Goal: Use online tool/utility: Utilize a website feature to perform a specific function

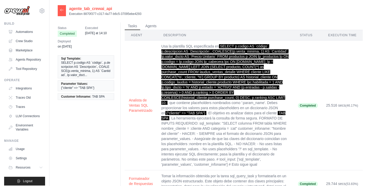
click at [63, 13] on div at bounding box center [62, 10] width 8 height 11
click at [64, 8] on icon at bounding box center [62, 10] width 4 height 4
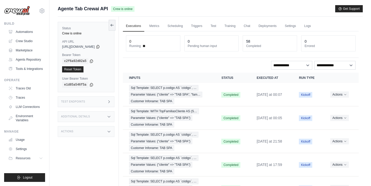
click at [107, 102] on div "Test Endpoints" at bounding box center [86, 102] width 57 height 11
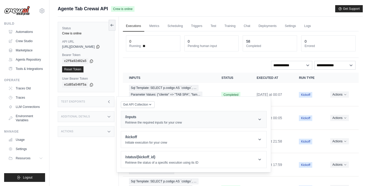
click at [170, 118] on h1 "/inputs" at bounding box center [153, 117] width 57 height 5
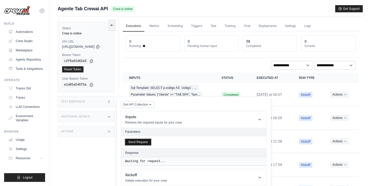
click at [145, 142] on button "Send Request" at bounding box center [138, 142] width 26 height 6
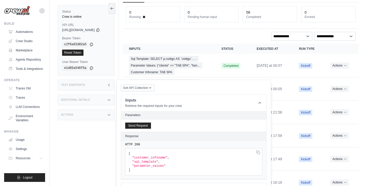
scroll to position [11, 0]
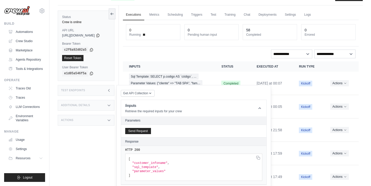
click at [92, 144] on div "Status Crew is online API URL copied [URL][DOMAIN_NAME] Bearer Token copied c2f…" at bounding box center [88, 98] width 61 height 186
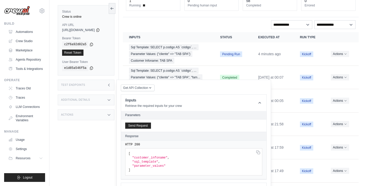
scroll to position [46, 0]
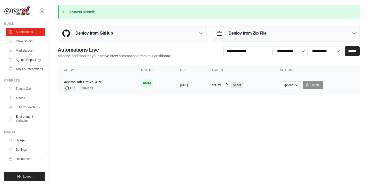
click at [110, 84] on div "Agente Tab Crewai API GH main Auto-deploy enabled" at bounding box center [96, 84] width 65 height 11
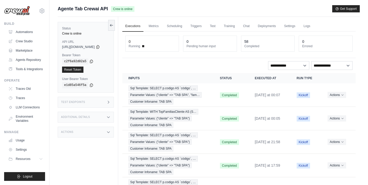
click at [103, 100] on div "Test Endpoints" at bounding box center [86, 102] width 56 height 11
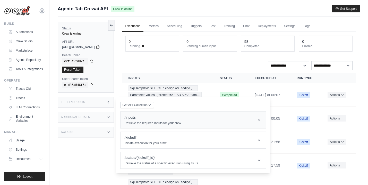
click at [141, 119] on h1 "/inputs" at bounding box center [153, 117] width 57 height 5
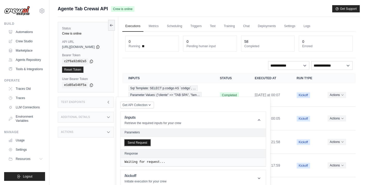
click at [139, 143] on button "Send Request" at bounding box center [138, 142] width 26 height 6
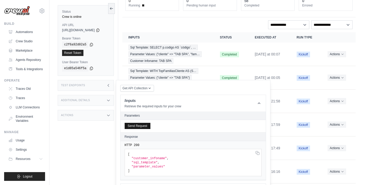
scroll to position [26, 0]
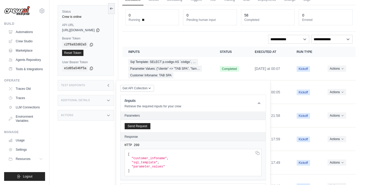
click at [97, 134] on div "Status Crew is online API URL copied [URL][DOMAIN_NAME] Bearer Token copied c2f…" at bounding box center [88, 92] width 61 height 185
click at [118, 64] on div "Status Crew is online API URL copied [URL][DOMAIN_NAME] Bearer Token copied c2f…" at bounding box center [88, 92] width 61 height 185
